Goal: Task Accomplishment & Management: Manage account settings

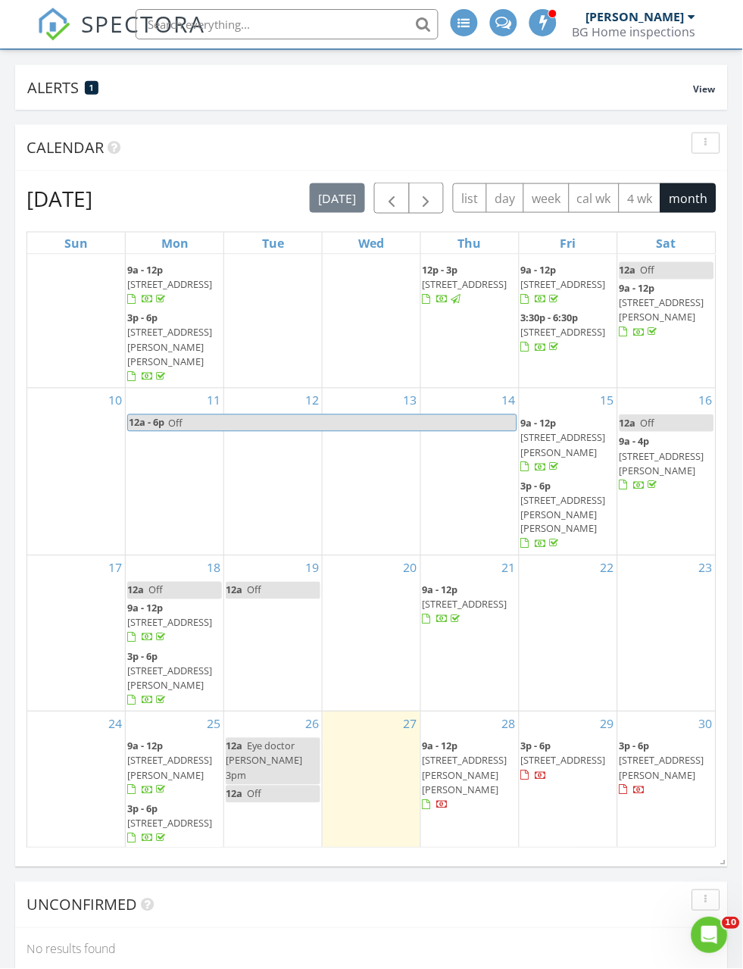
scroll to position [121, 0]
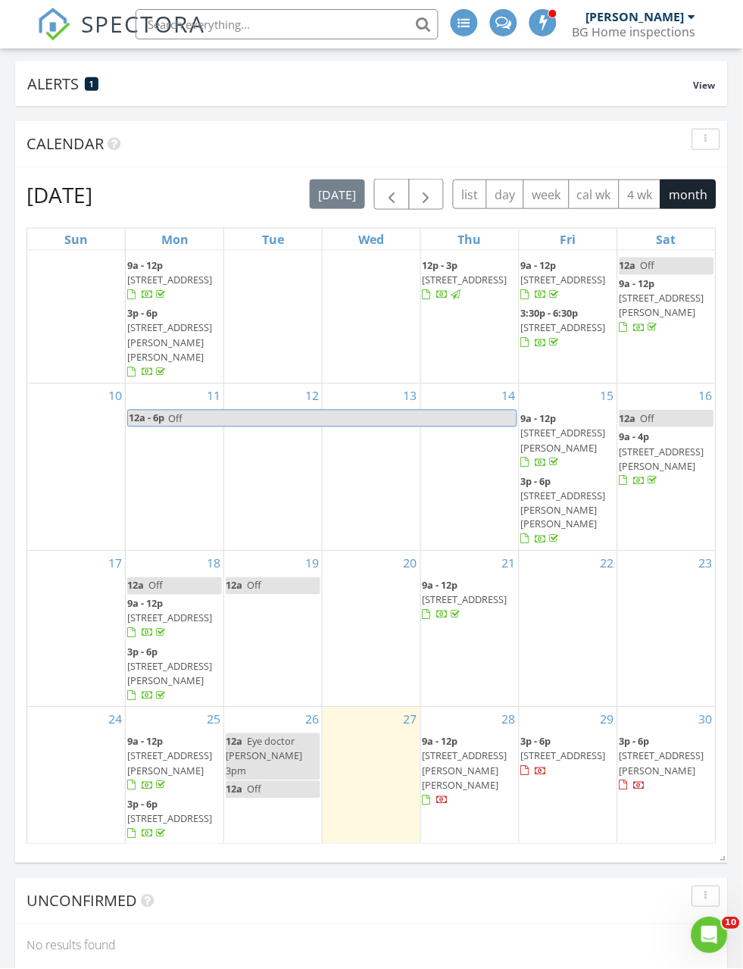
scroll to position [108, 0]
click at [673, 750] on span "5 Florence St, Bellingham 02019" at bounding box center [662, 764] width 85 height 28
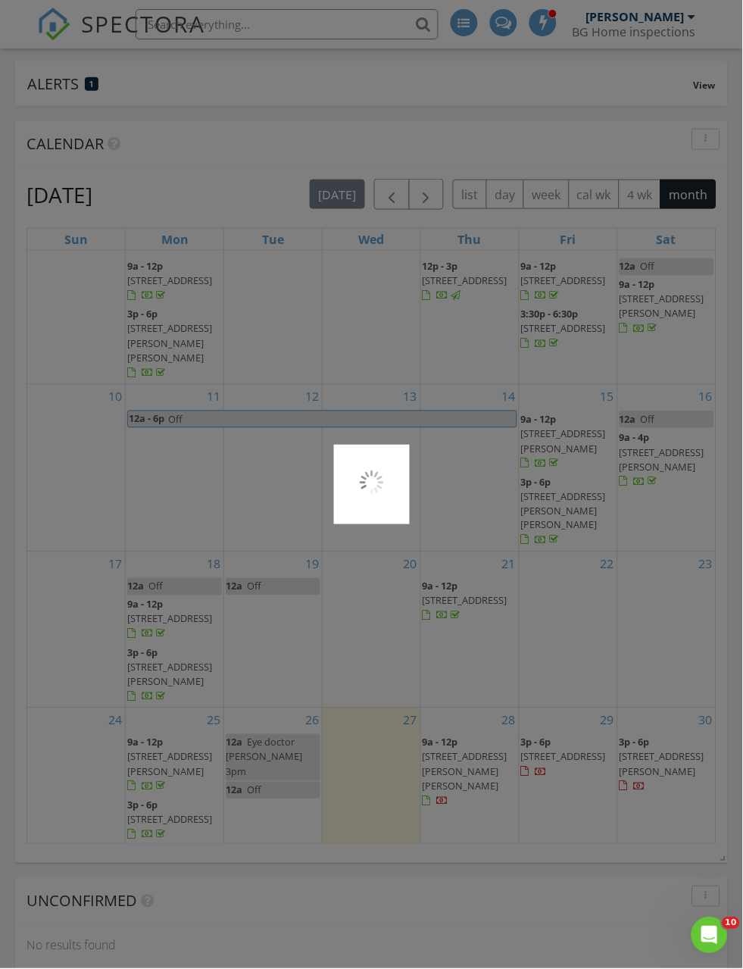
click at [682, 702] on div at bounding box center [371, 484] width 743 height 969
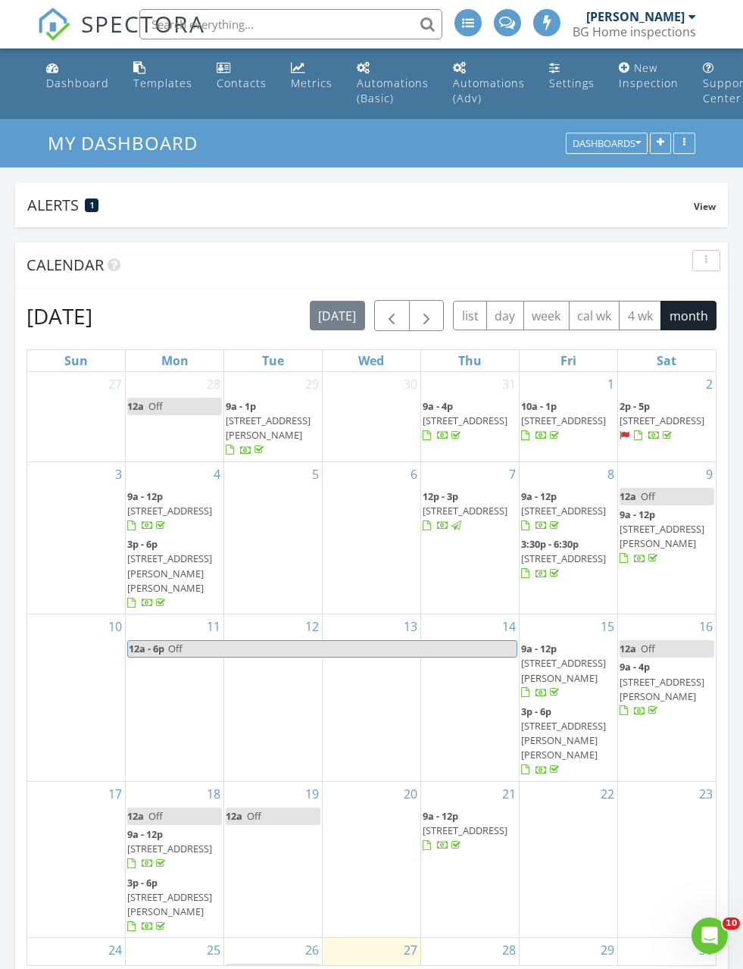
scroll to position [8, 8]
